Goal: Information Seeking & Learning: Find specific page/section

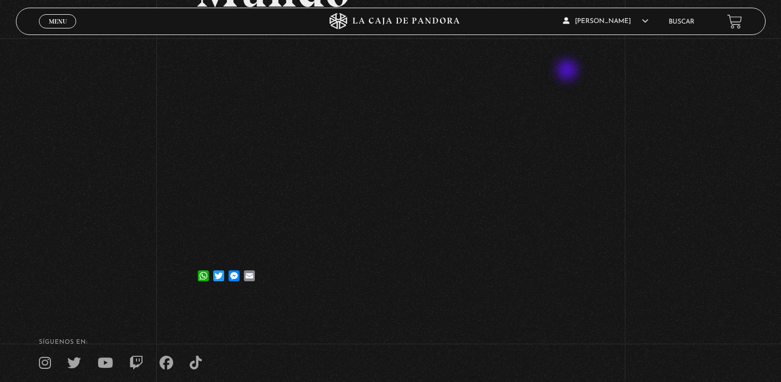
scroll to position [237, 0]
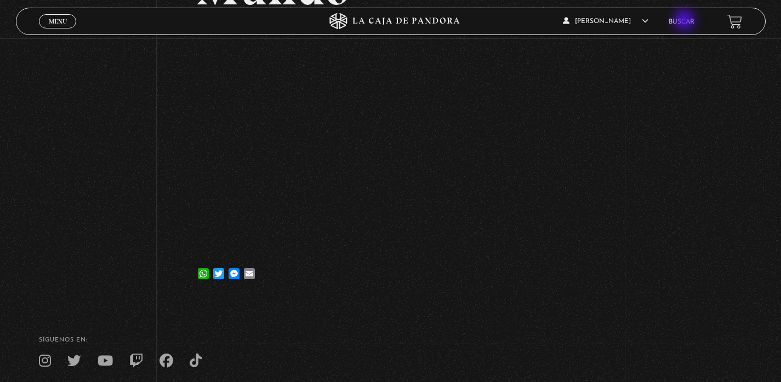
click at [685, 21] on link "Buscar" at bounding box center [681, 22] width 26 height 7
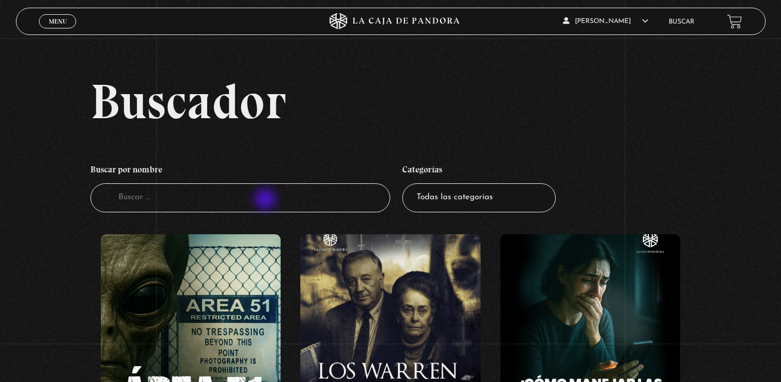
click at [266, 200] on input "Buscador" at bounding box center [240, 198] width 300 height 29
type input "EUROPA"
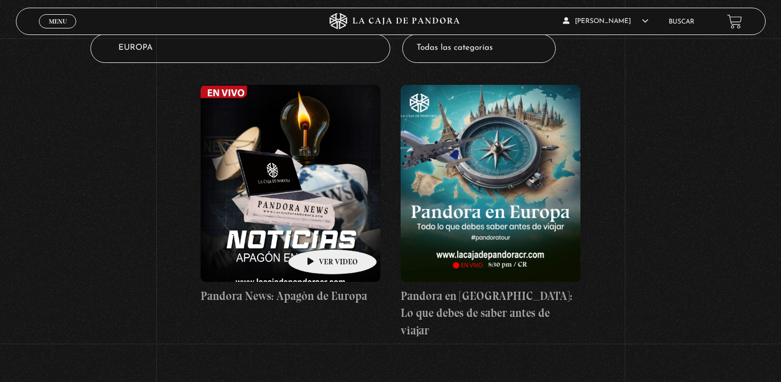
scroll to position [160, 0]
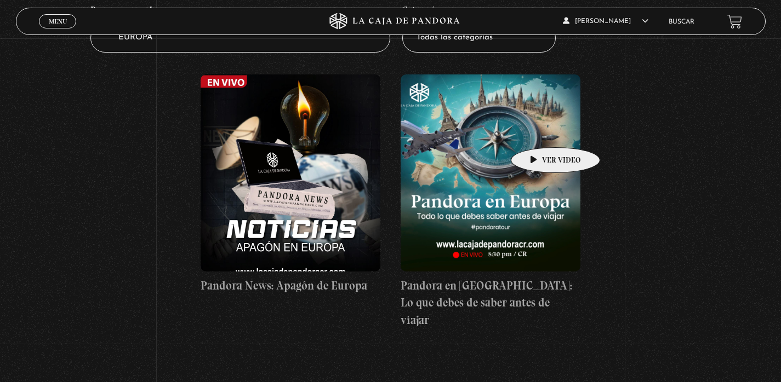
click at [538, 131] on figure at bounding box center [490, 173] width 180 height 197
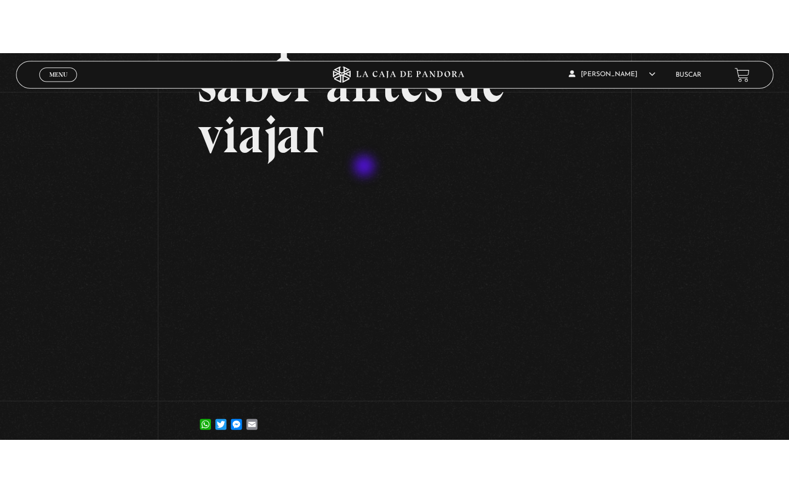
scroll to position [247, 0]
